Goal: Task Accomplishment & Management: Manage account settings

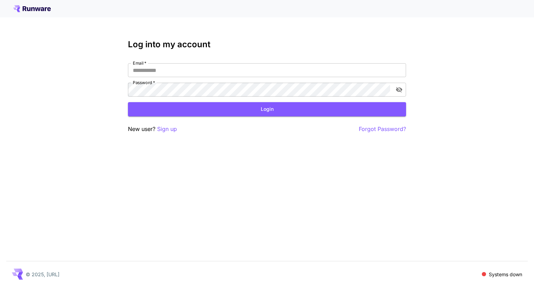
click at [520, 57] on div "Log into my account Email   * Email   * Password   * Password   * Login New use…" at bounding box center [267, 143] width 534 height 287
click at [380, 129] on p "Forgot Password?" at bounding box center [382, 129] width 47 height 9
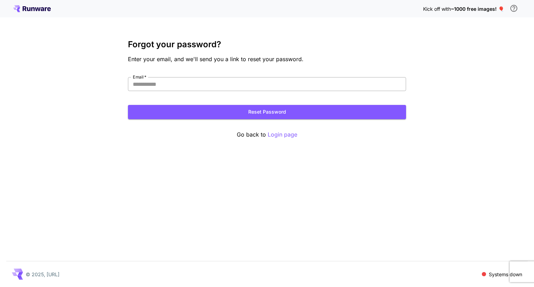
click at [203, 87] on input "Email   *" at bounding box center [267, 84] width 278 height 14
type input "**********"
click at [242, 112] on button "Reset Password" at bounding box center [267, 112] width 278 height 14
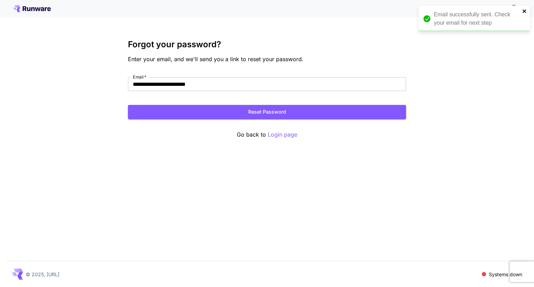
click at [524, 13] on icon "close" at bounding box center [524, 11] width 5 height 6
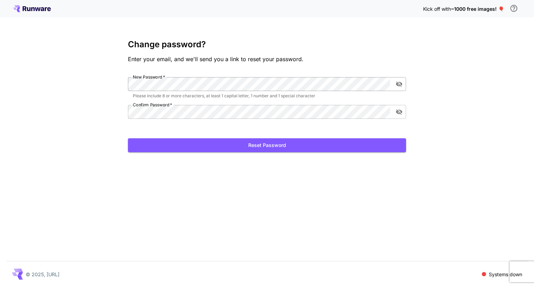
click at [390, 84] on div at bounding box center [390, 84] width 0 height 0
click at [83, 107] on div "Kick off with ~1000 free images! 🎈 Change password? Enter your email, and we'll…" at bounding box center [267, 143] width 534 height 287
click at [97, 117] on div "Kick off with ~1000 free images! 🎈 Change password? Enter your email, and we'll…" at bounding box center [267, 143] width 534 height 287
click at [237, 145] on button "Reset Password" at bounding box center [267, 145] width 278 height 14
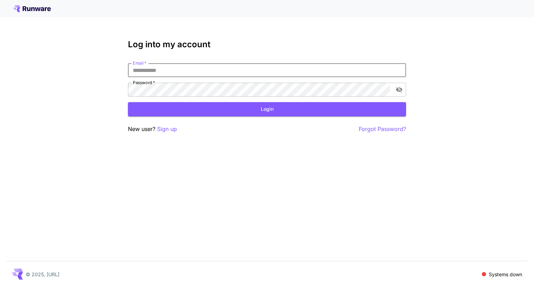
click at [176, 68] on input "Email   *" at bounding box center [267, 70] width 278 height 14
type input "**********"
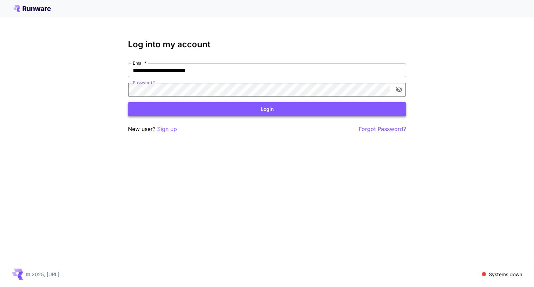
click at [258, 111] on button "Login" at bounding box center [267, 109] width 278 height 14
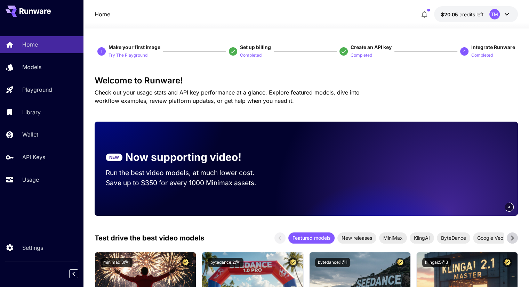
click at [414, 90] on div "Welcome to Runware! Check out your usage stats and API key performance at a gla…" at bounding box center [306, 90] width 423 height 29
